Goal: Navigation & Orientation: Find specific page/section

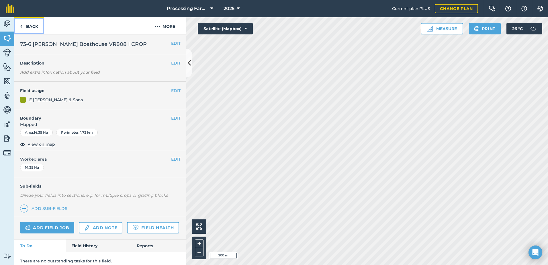
click at [35, 28] on link "Back" at bounding box center [29, 25] width 30 height 17
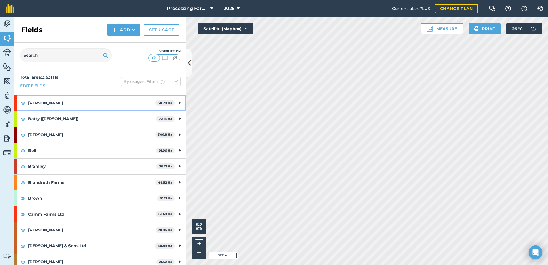
click at [38, 103] on strong "[PERSON_NAME]" at bounding box center [91, 102] width 127 height 15
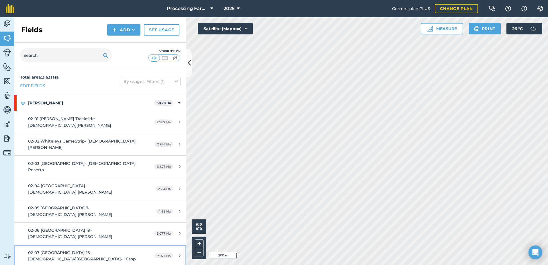
click at [81, 250] on span "02-07 [GEOGRAPHIC_DATA] 16- [DEMOGRAPHIC_DATA][GEOGRAPHIC_DATA]- I Crop" at bounding box center [82, 255] width 108 height 11
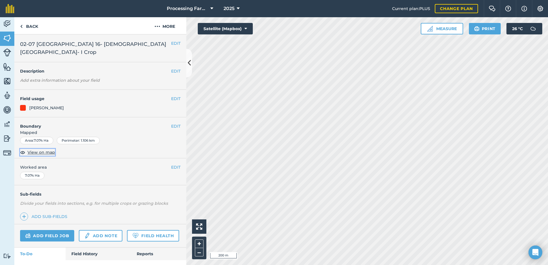
click at [39, 149] on span "View on map" at bounding box center [42, 152] width 28 height 6
click at [33, 23] on link "Back" at bounding box center [29, 25] width 30 height 17
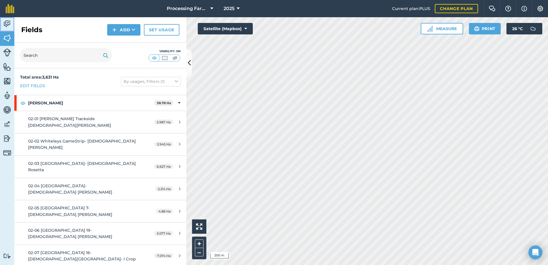
click at [6, 22] on img at bounding box center [7, 23] width 8 height 9
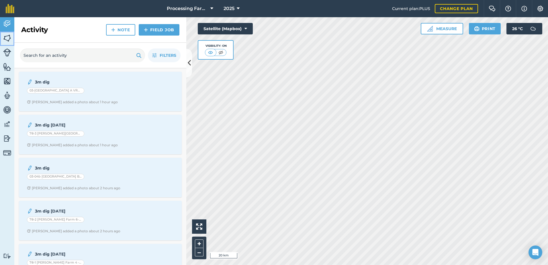
click at [10, 34] on img at bounding box center [7, 38] width 8 height 9
